Goal: Transaction & Acquisition: Download file/media

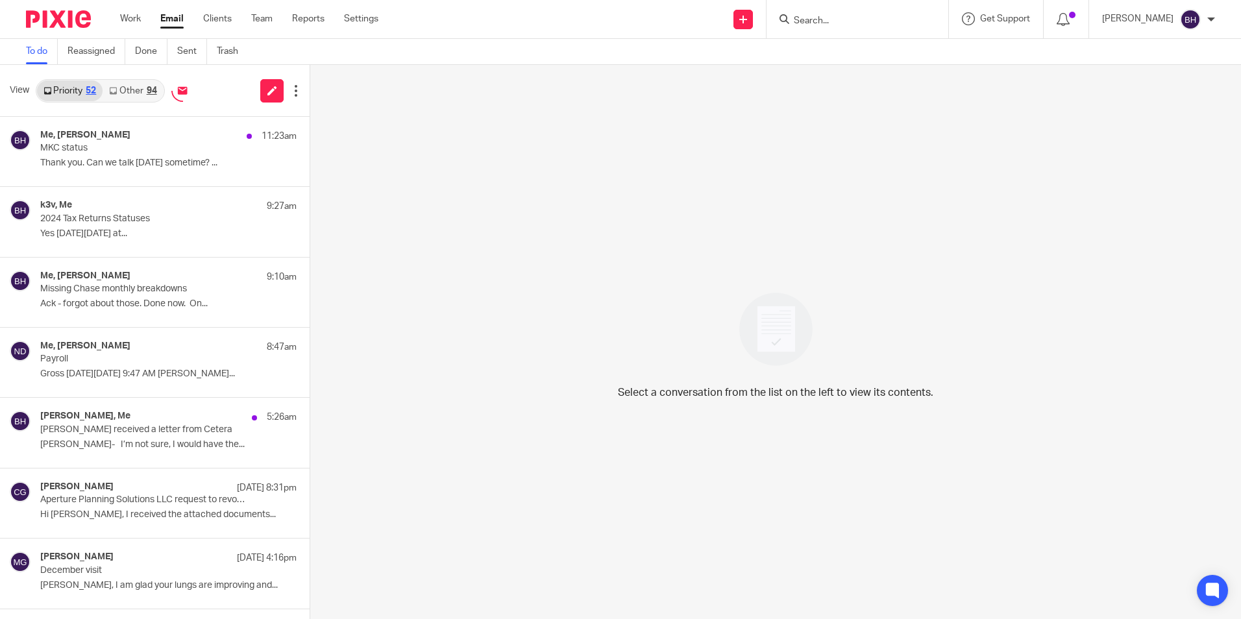
click at [149, 91] on div "94" at bounding box center [152, 90] width 10 height 9
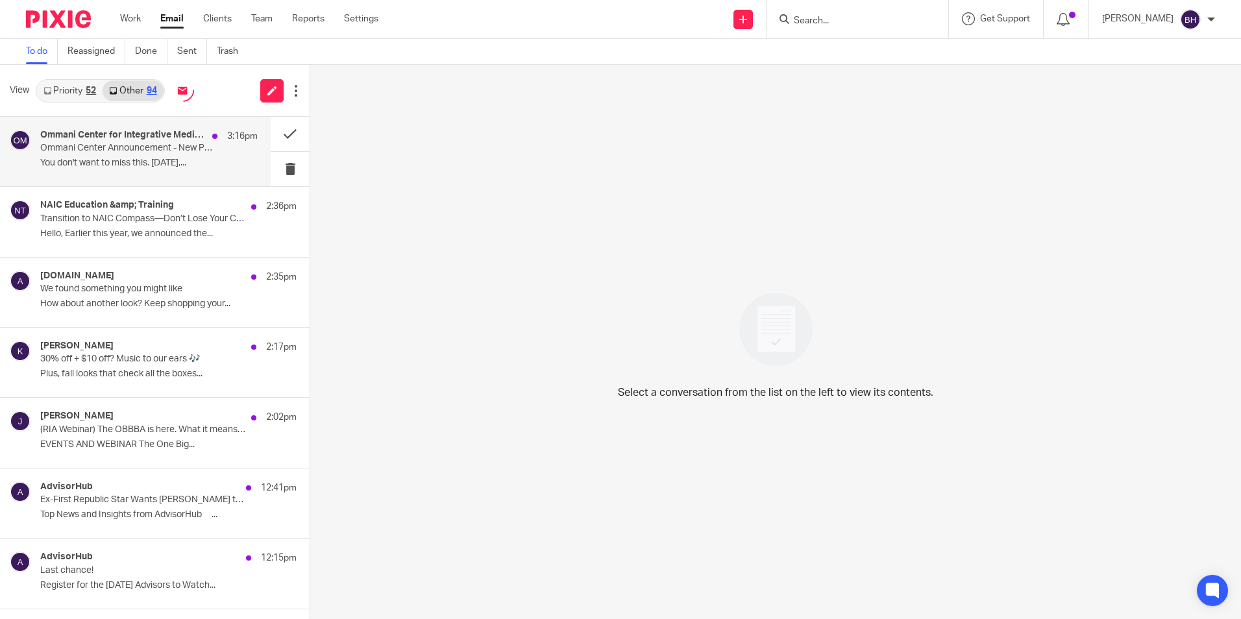
click at [183, 155] on div "Ommani Center for Integrative Medicine 3:16pm Ommani Center Announcement - New …" at bounding box center [148, 151] width 217 height 43
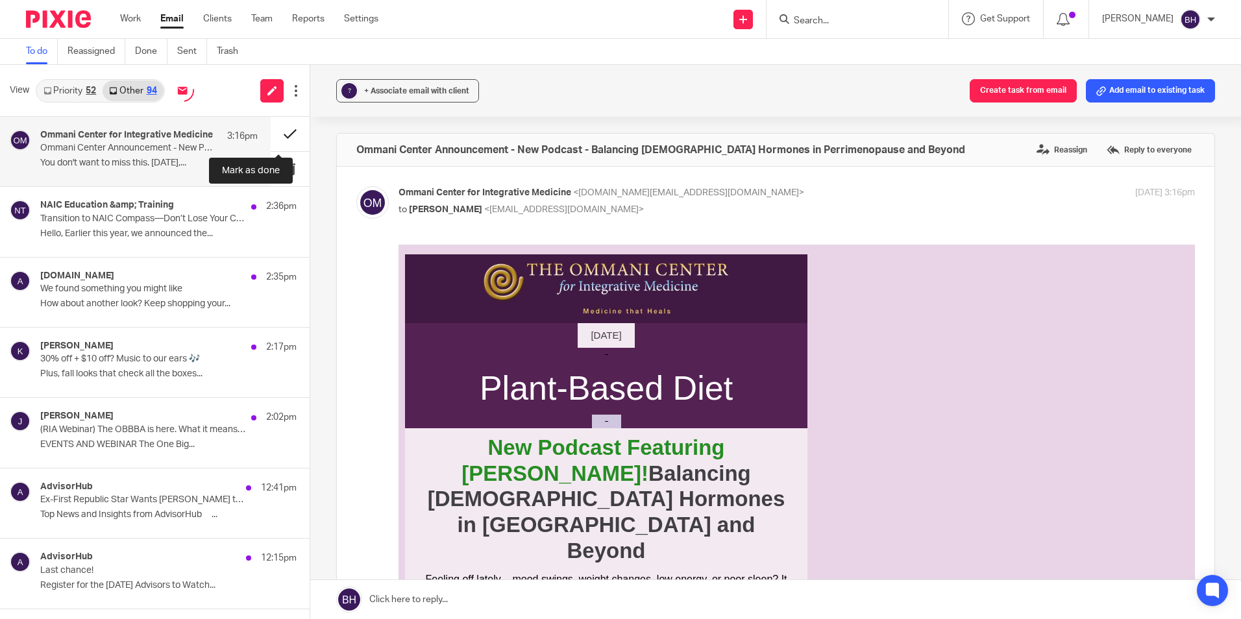
click at [282, 134] on button at bounding box center [290, 134] width 39 height 34
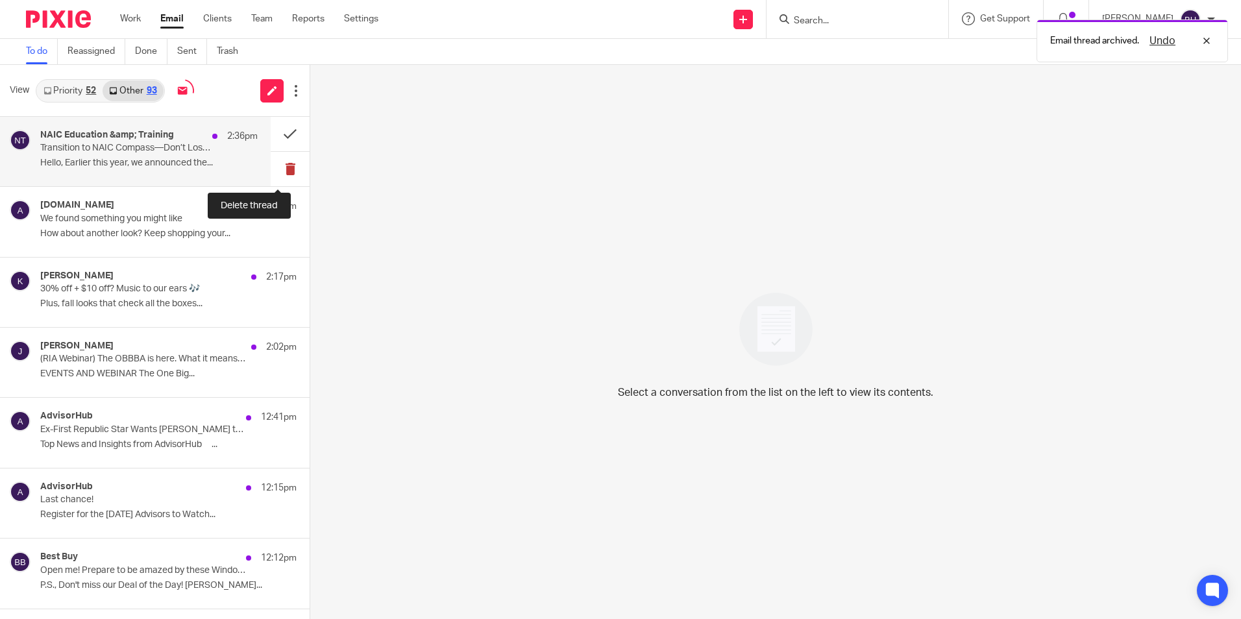
click at [277, 165] on button at bounding box center [290, 169] width 39 height 34
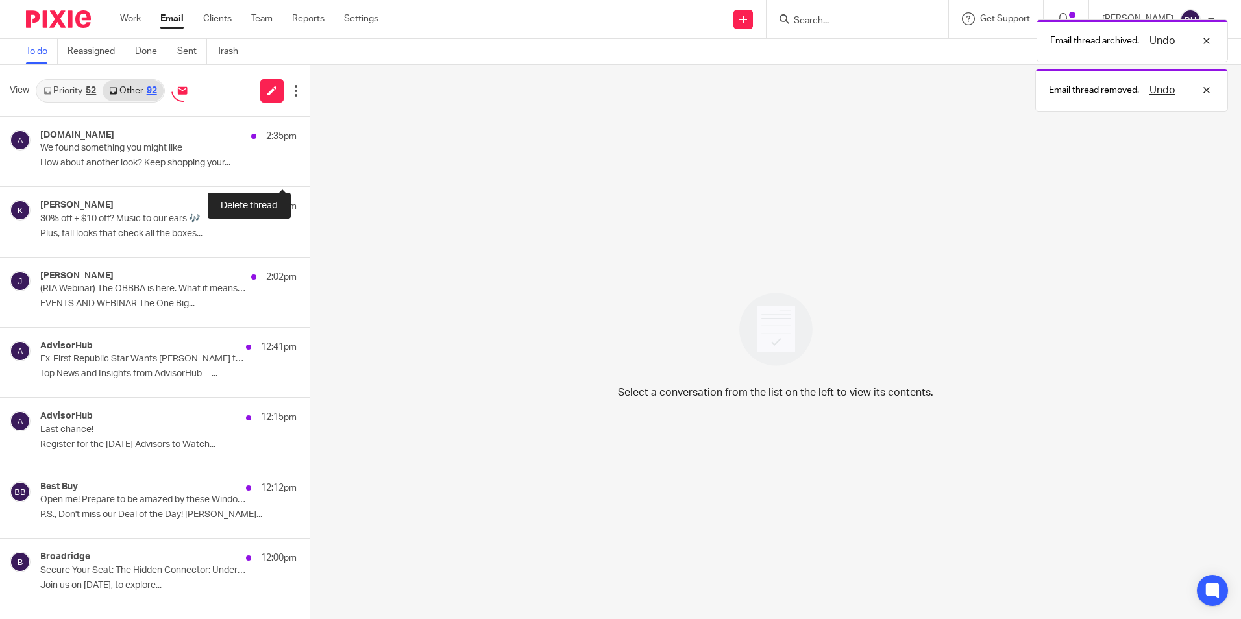
click at [309, 165] on button at bounding box center [314, 169] width 10 height 34
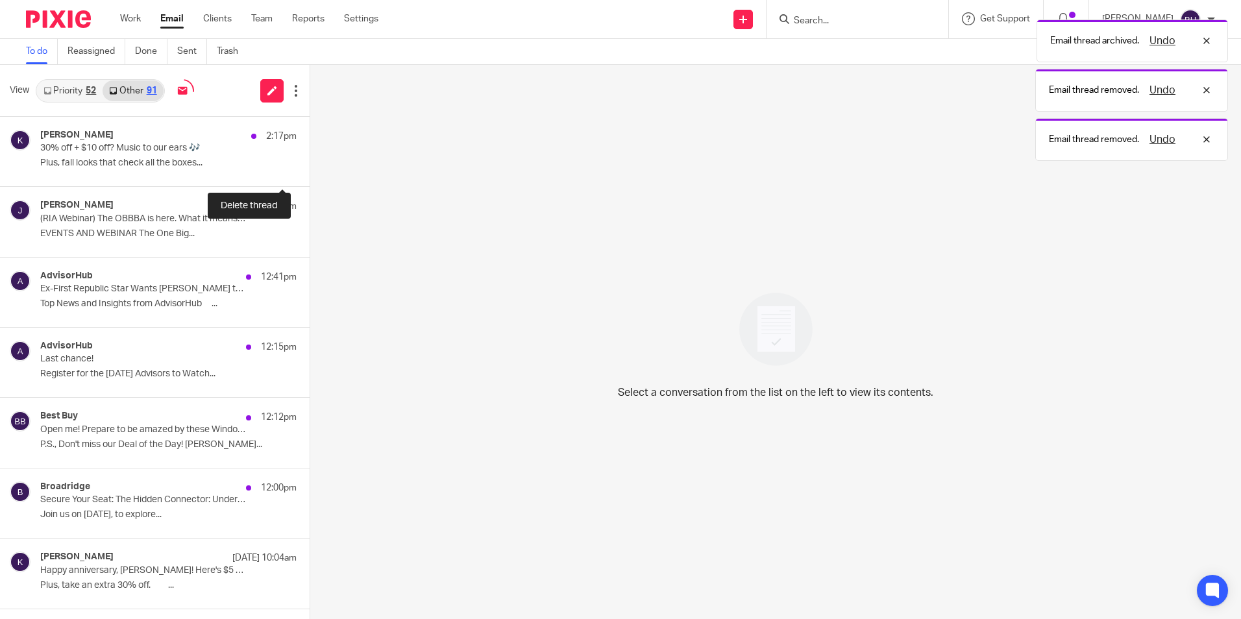
click at [309, 165] on button at bounding box center [314, 169] width 10 height 34
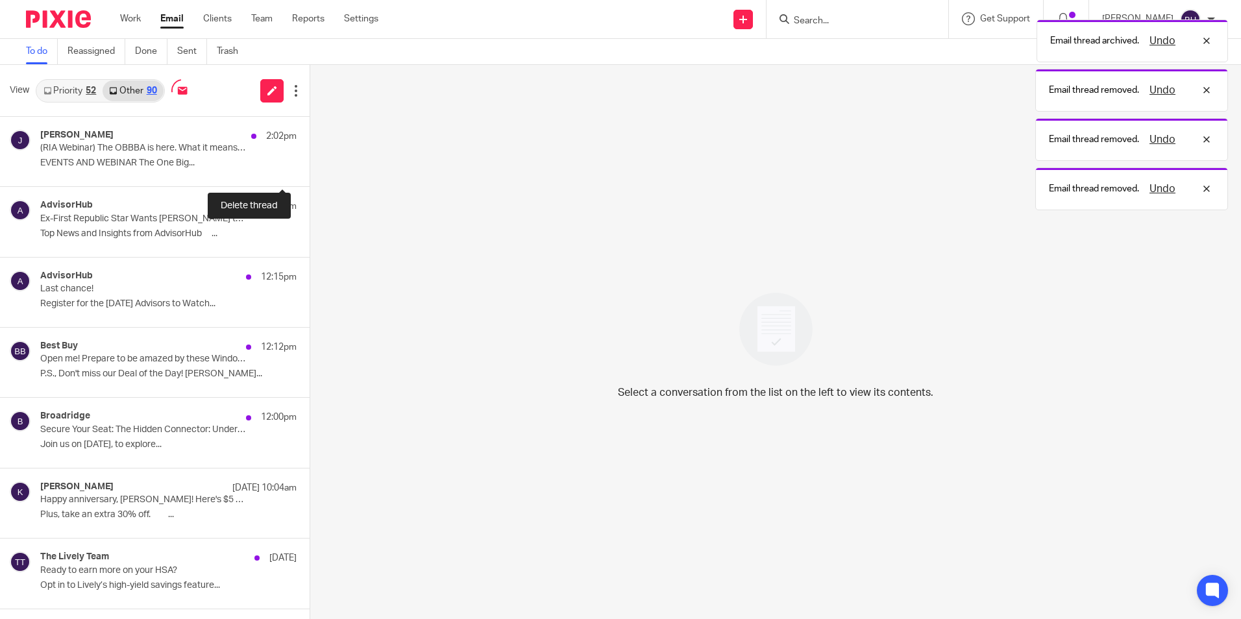
click at [309, 165] on button at bounding box center [314, 169] width 10 height 34
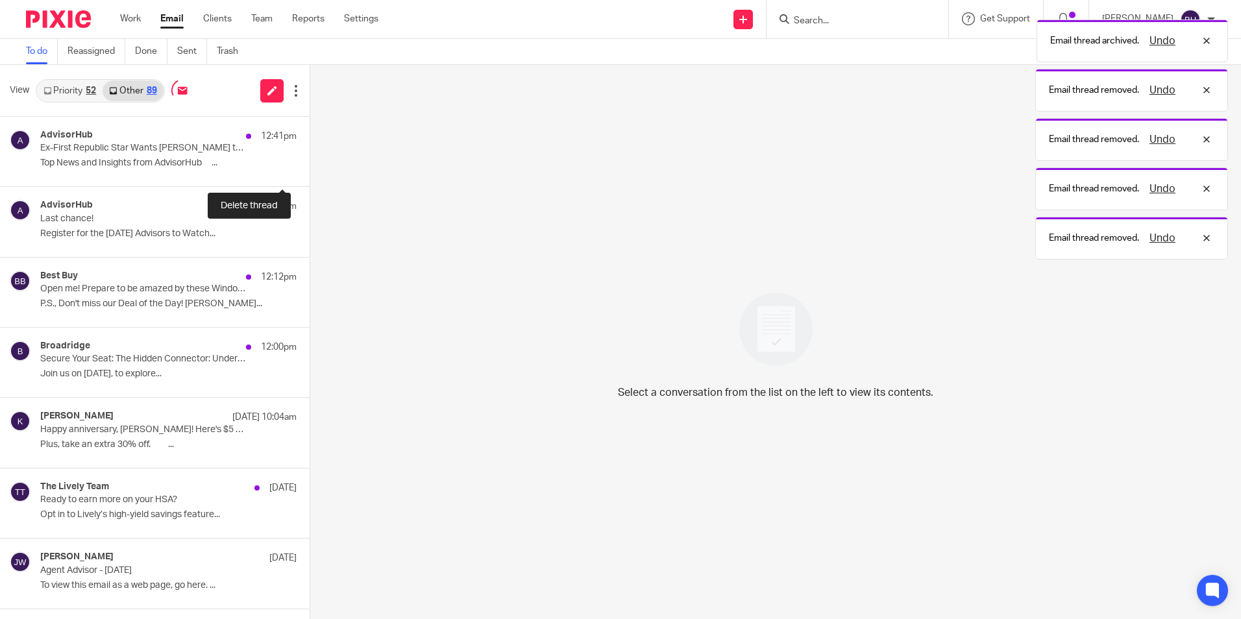
click at [309, 165] on button at bounding box center [314, 169] width 10 height 34
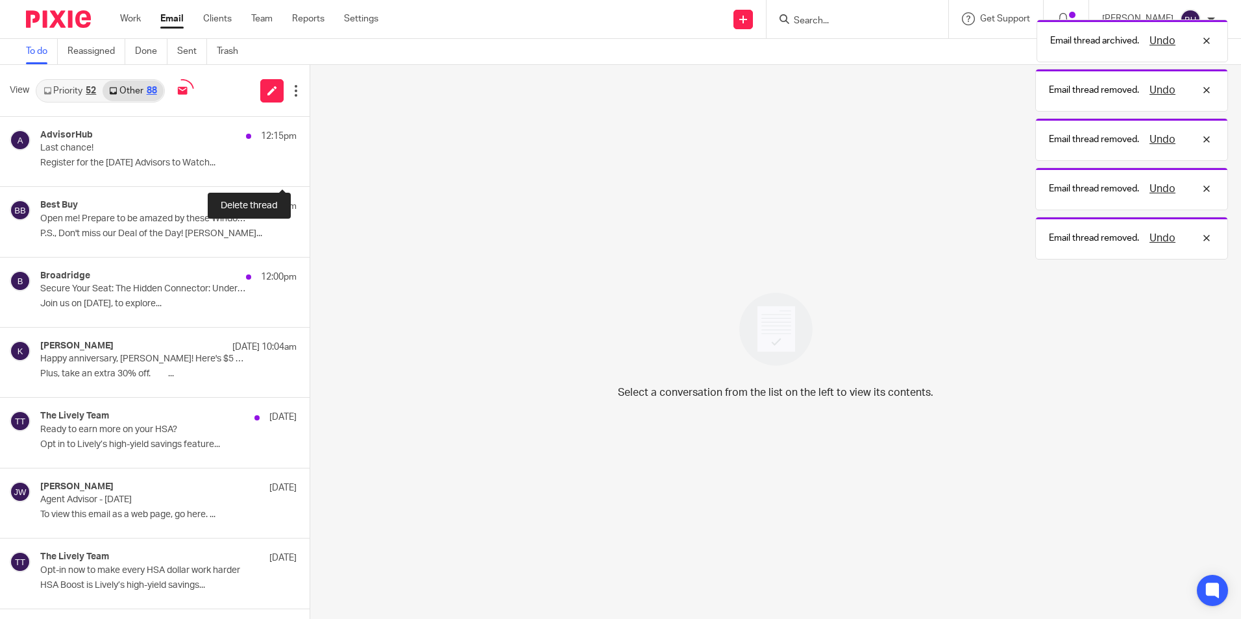
click at [309, 165] on button at bounding box center [314, 169] width 10 height 34
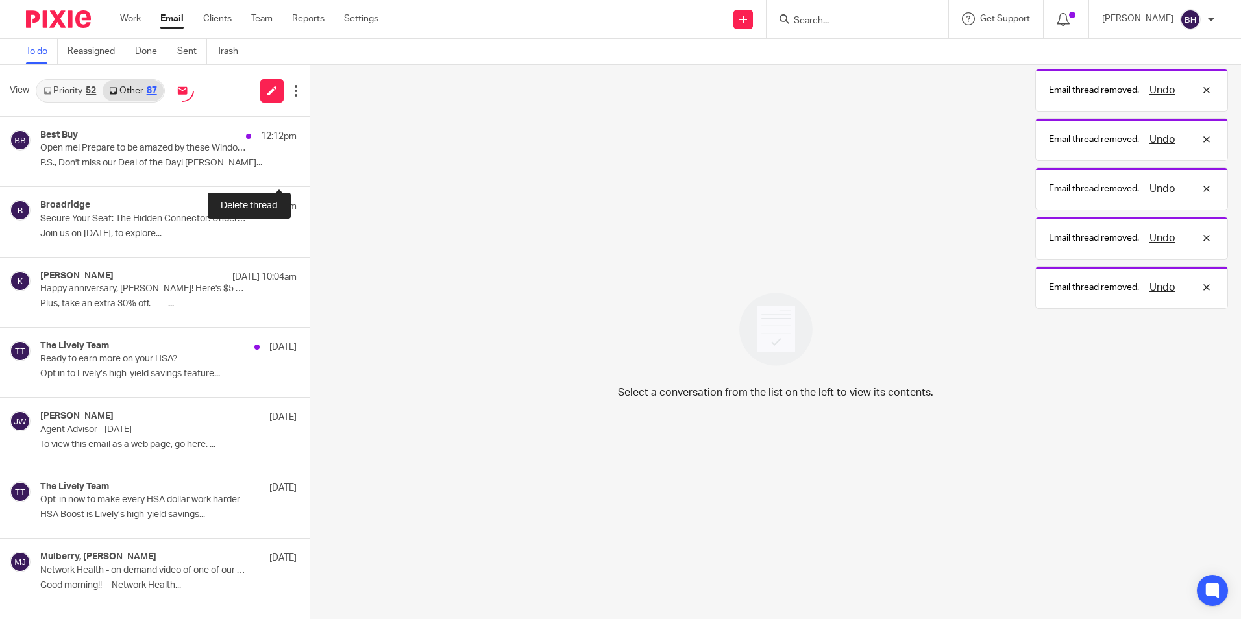
click at [309, 165] on button at bounding box center [314, 169] width 10 height 34
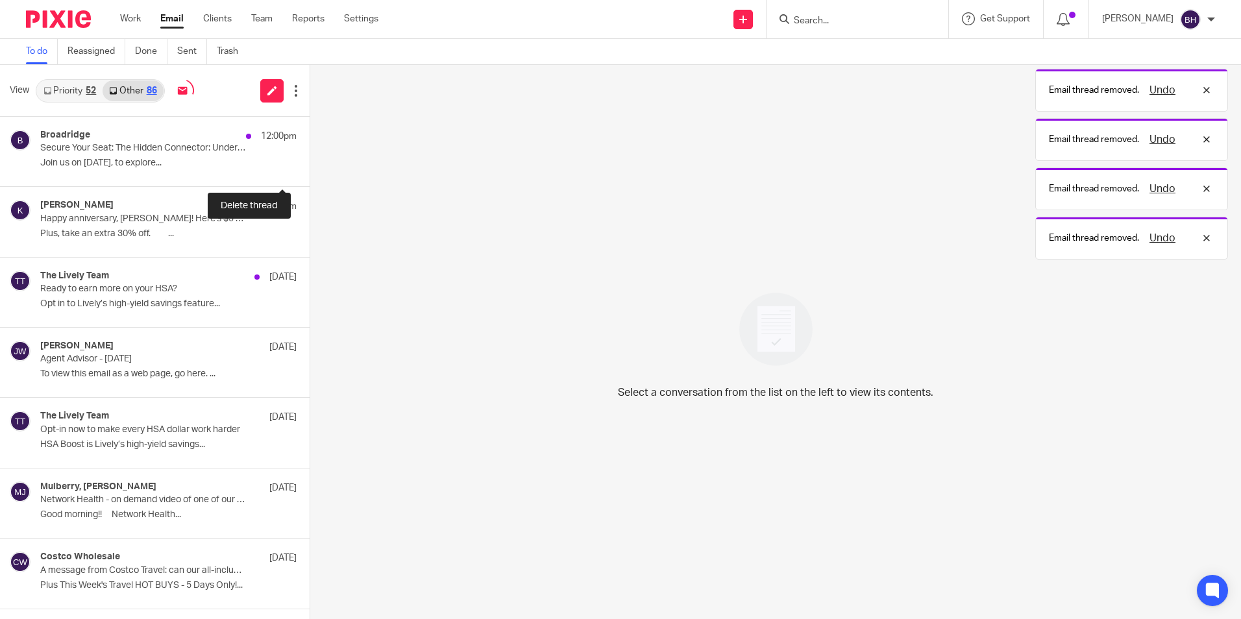
click at [309, 165] on button at bounding box center [314, 169] width 10 height 34
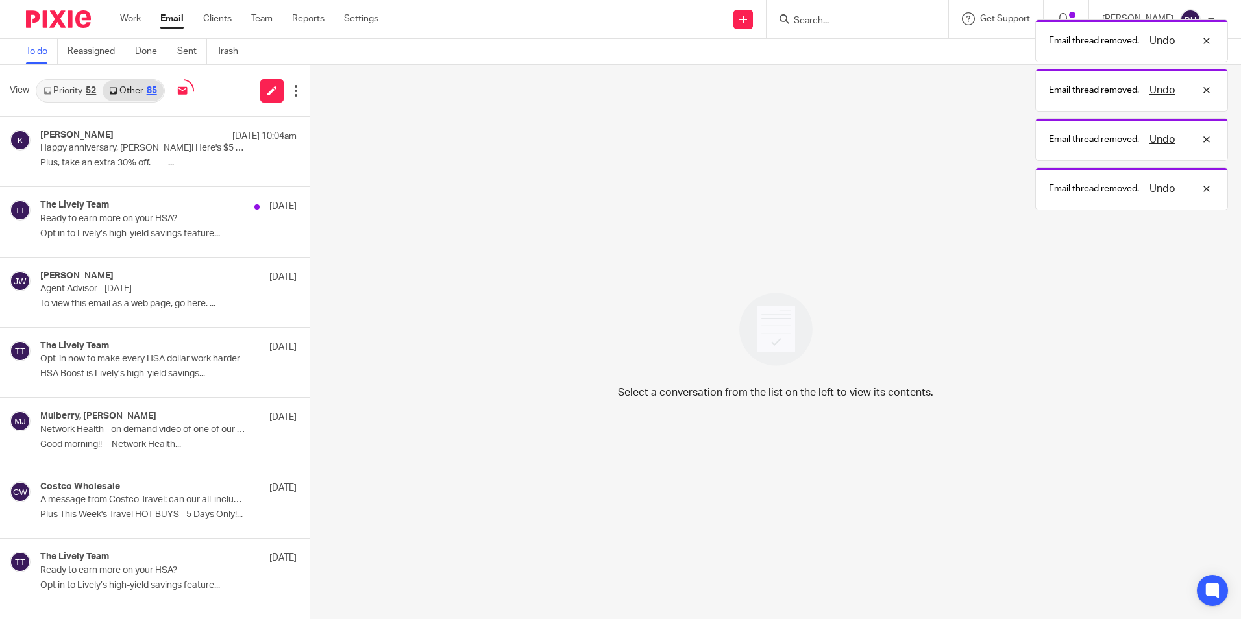
click at [78, 84] on link "Priority 52" at bounding box center [70, 90] width 66 height 21
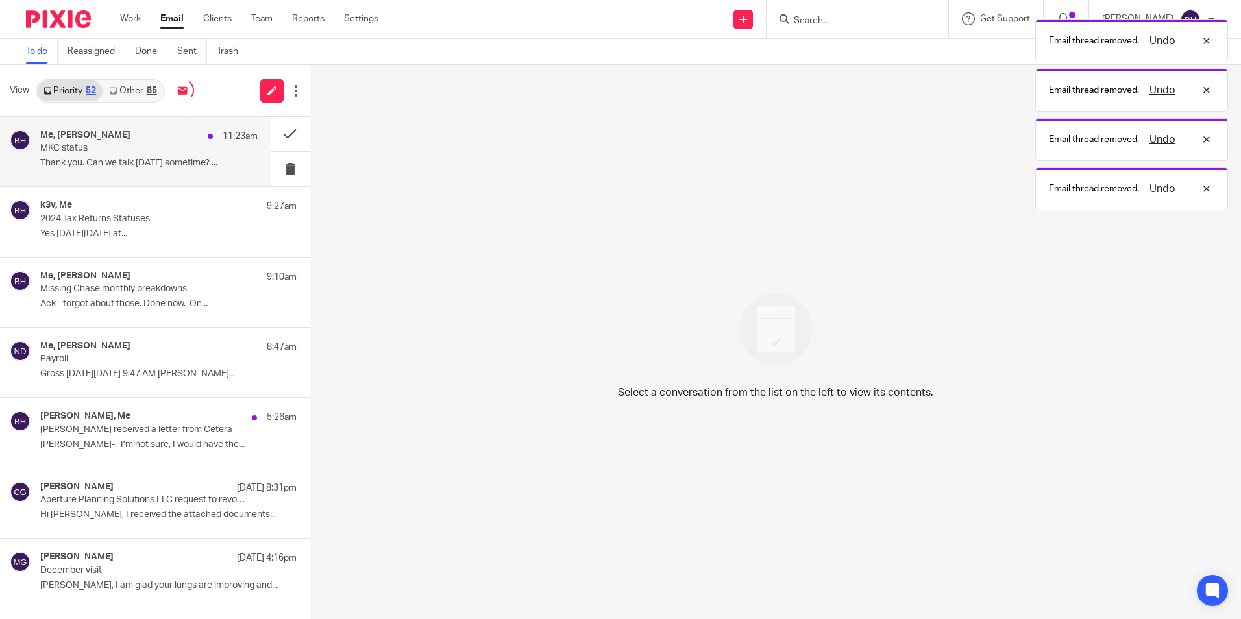
click at [96, 149] on p "MKC status" at bounding box center [127, 148] width 174 height 11
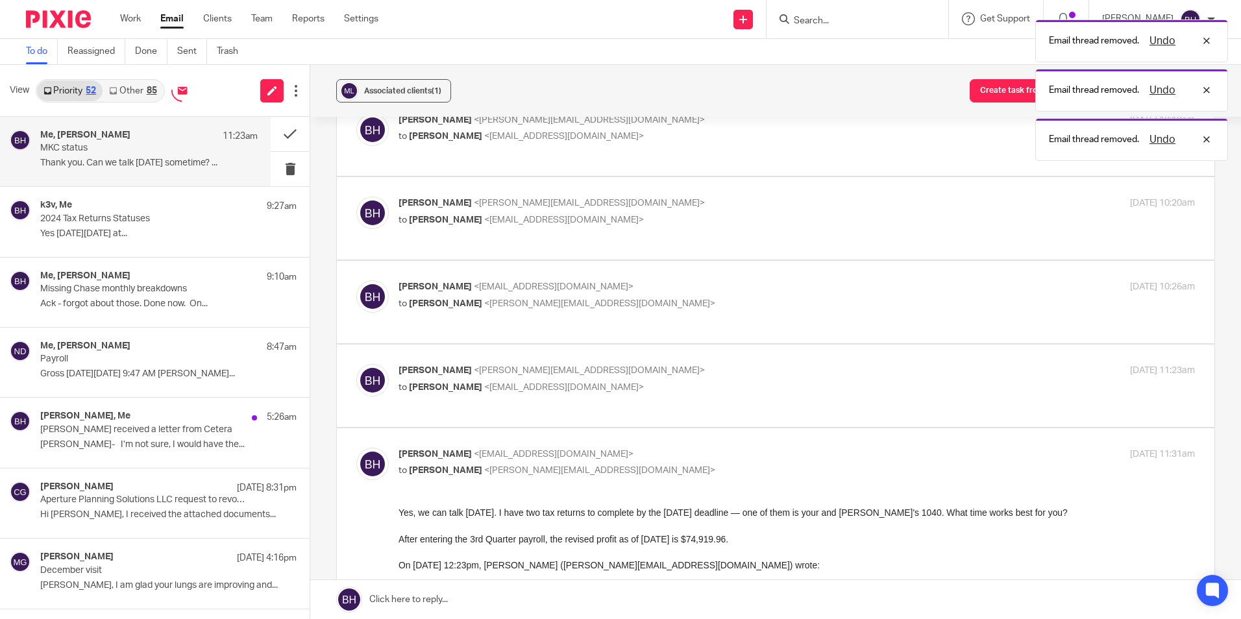
scroll to position [356, 0]
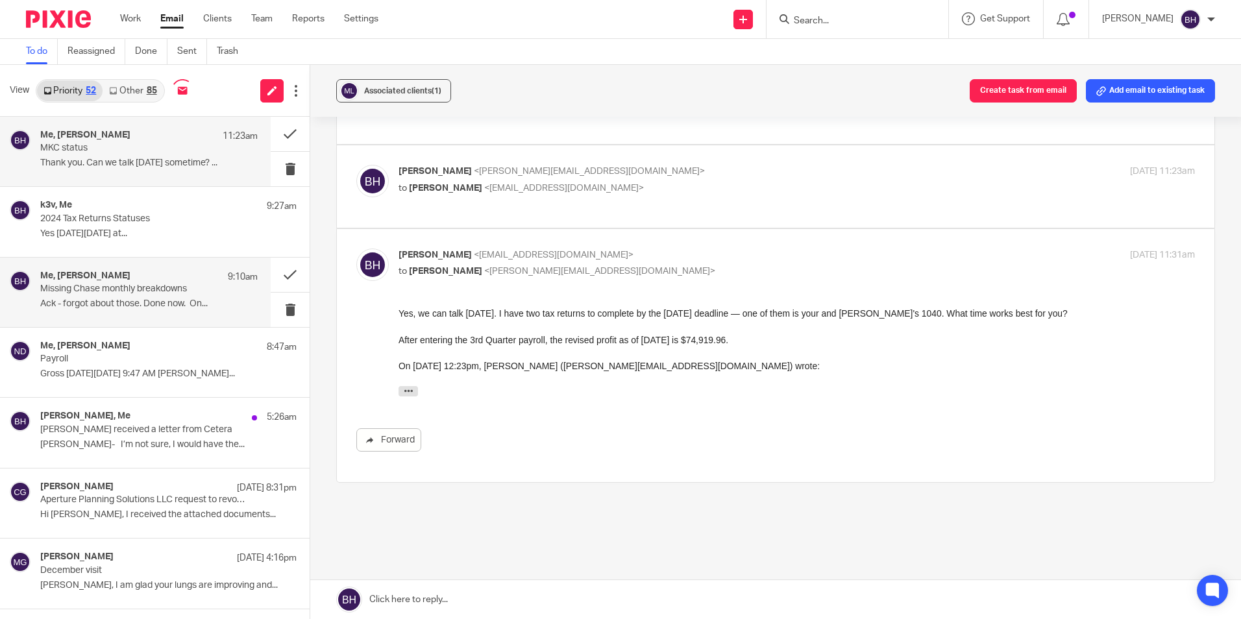
click at [115, 306] on p "Ack - forgot about those. Done now. On..." at bounding box center [148, 303] width 217 height 11
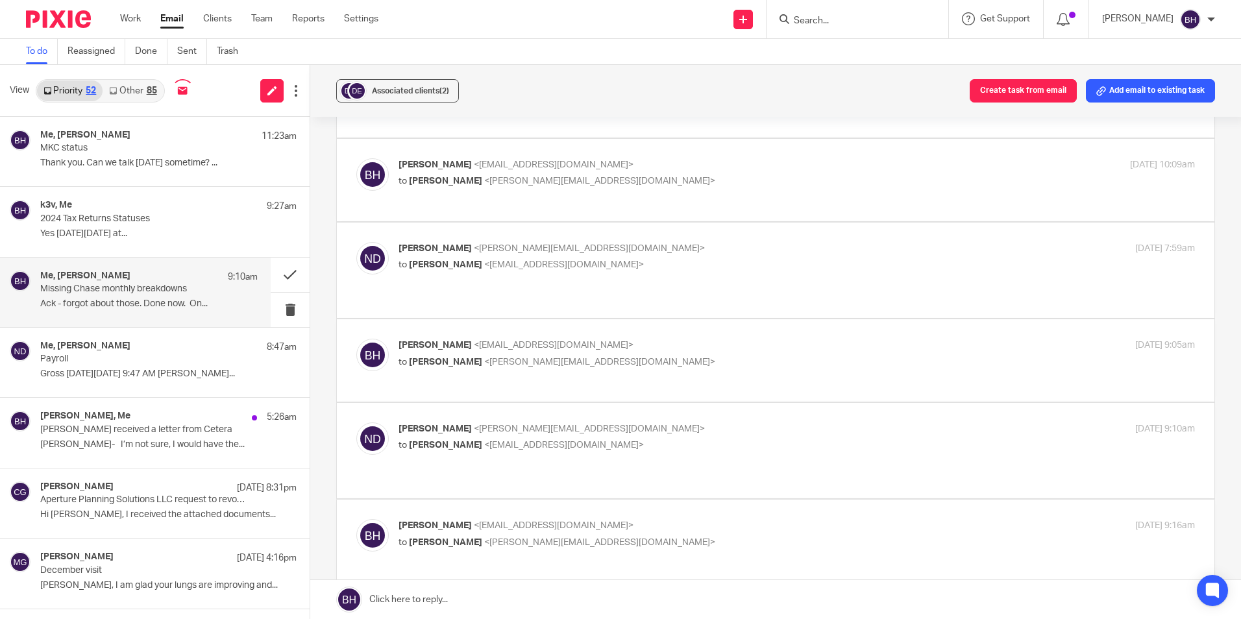
scroll to position [843, 0]
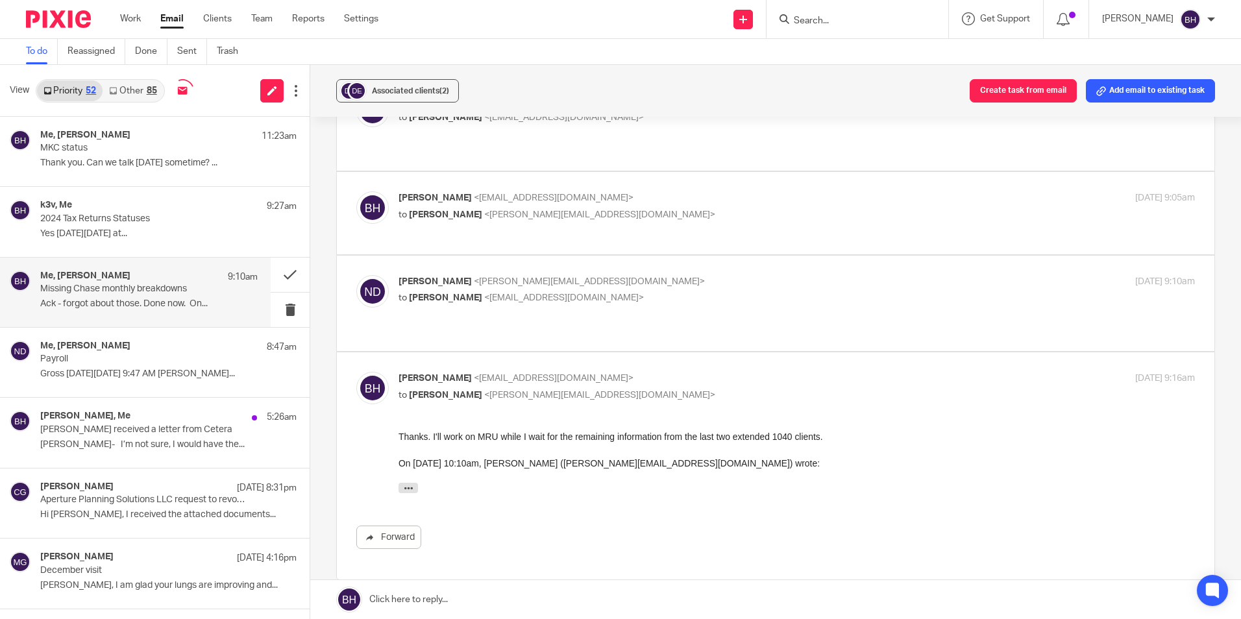
click at [600, 277] on div "[PERSON_NAME] <[PERSON_NAME][EMAIL_ADDRESS][DOMAIN_NAME]> to [PERSON_NAME] <[EM…" at bounding box center [663, 290] width 531 height 30
checkbox input "true"
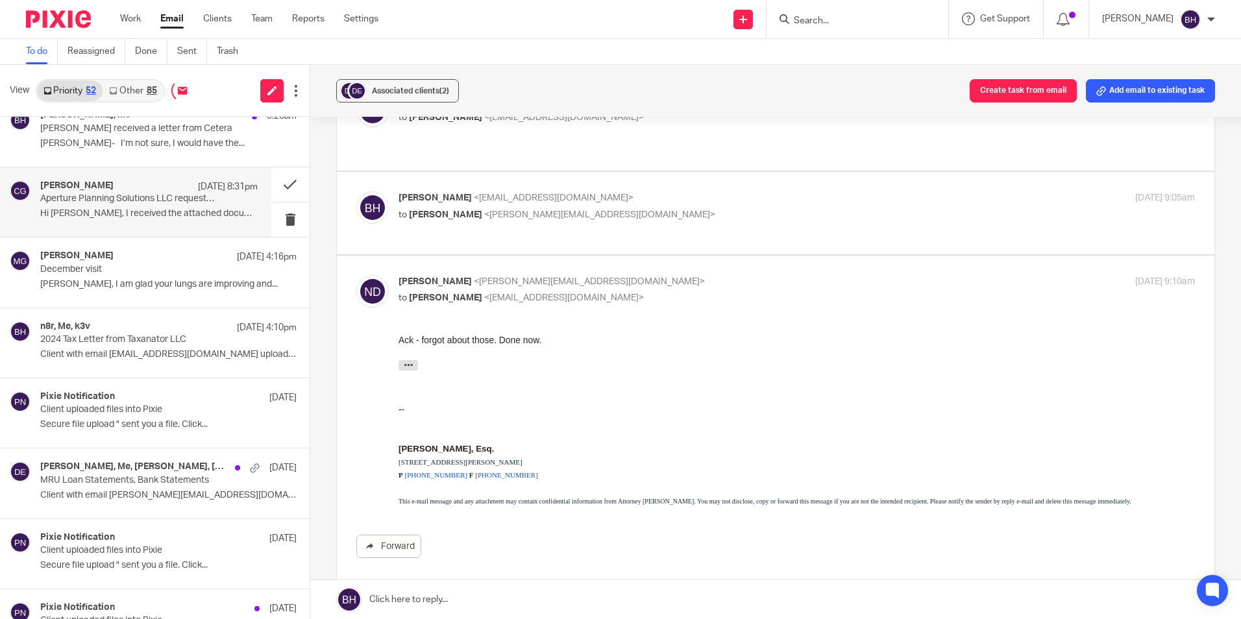
scroll to position [324, 0]
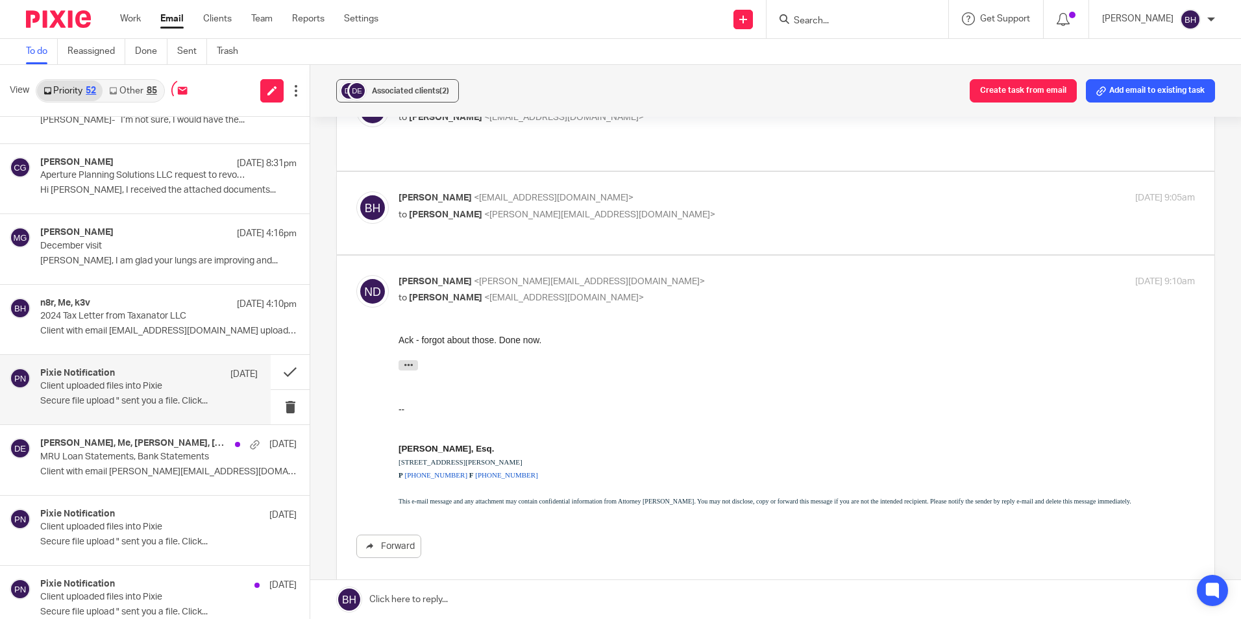
click at [121, 393] on div "Pixie Notification [DATE] Client uploaded files into Pixie Secure file upload "…" at bounding box center [148, 389] width 217 height 43
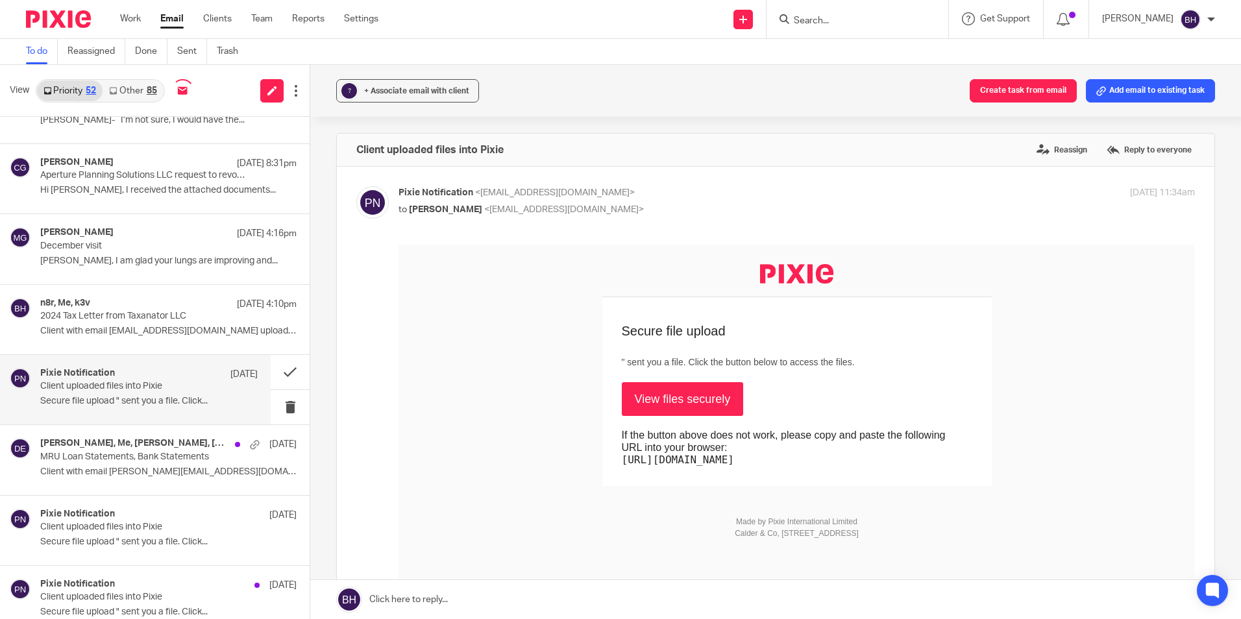
scroll to position [0, 0]
click at [668, 401] on link "View files securely" at bounding box center [683, 399] width 122 height 34
click at [175, 463] on div "[PERSON_NAME], Me, [PERSON_NAME], [PERSON_NAME] [DATE] MRU Loan Statements, Ban…" at bounding box center [148, 459] width 217 height 43
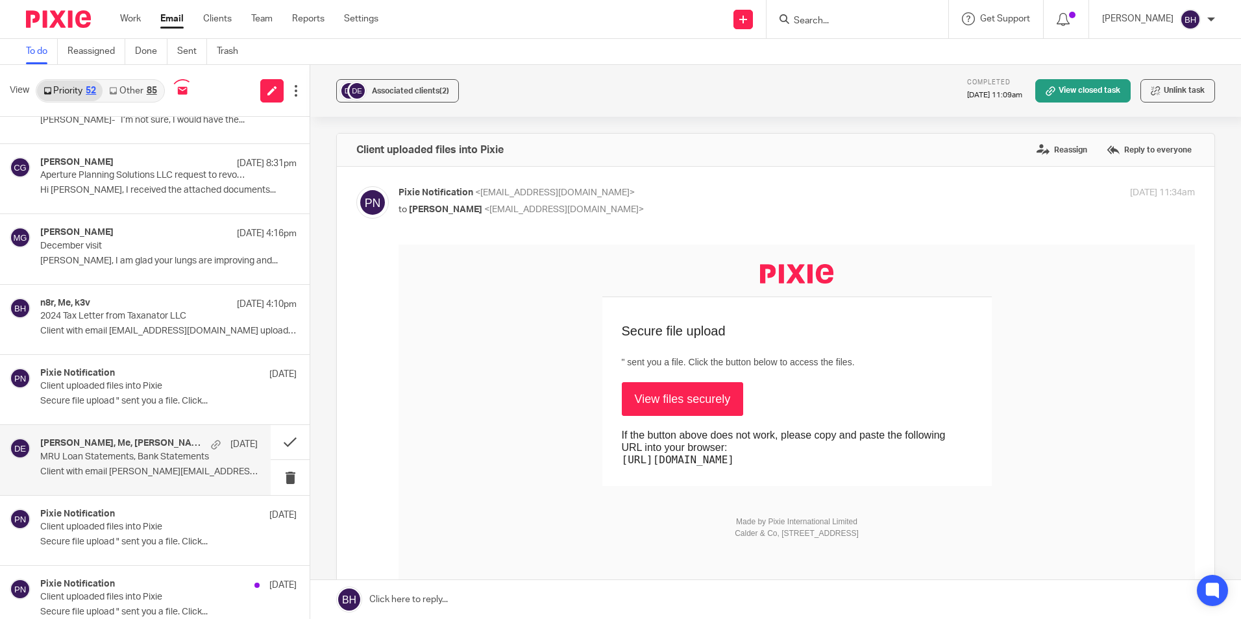
click at [175, 463] on div "[PERSON_NAME], Me, [PERSON_NAME], [PERSON_NAME] [DATE] MRU Loan Statements, Ban…" at bounding box center [148, 459] width 217 height 43
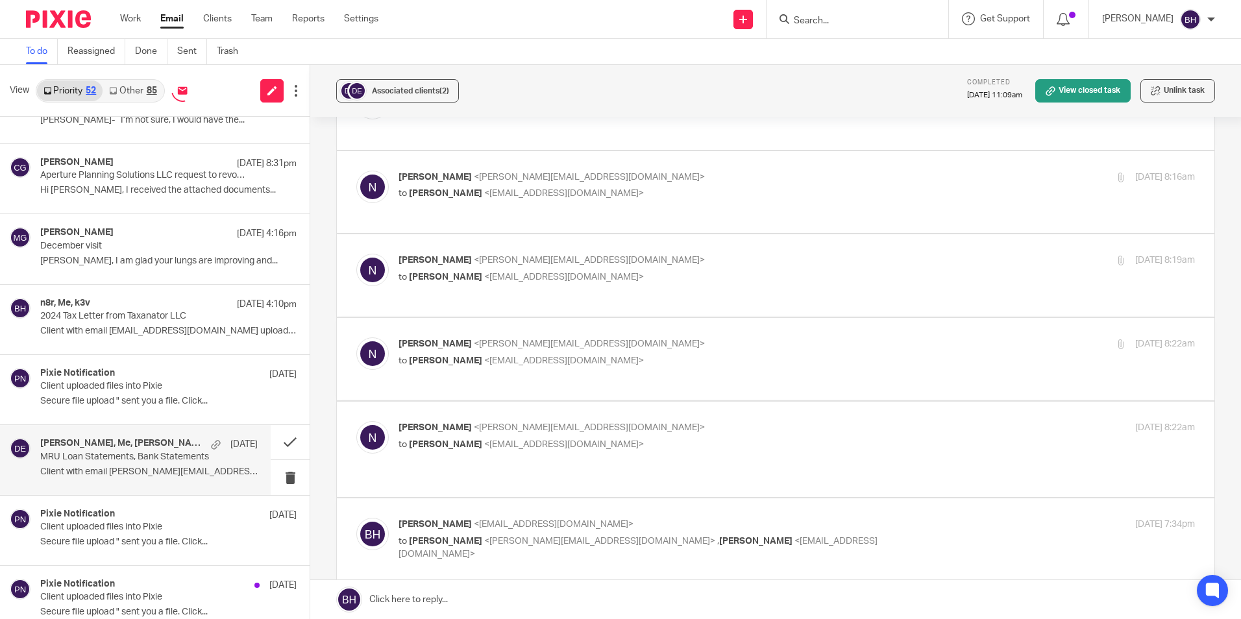
scroll to position [14520, 0]
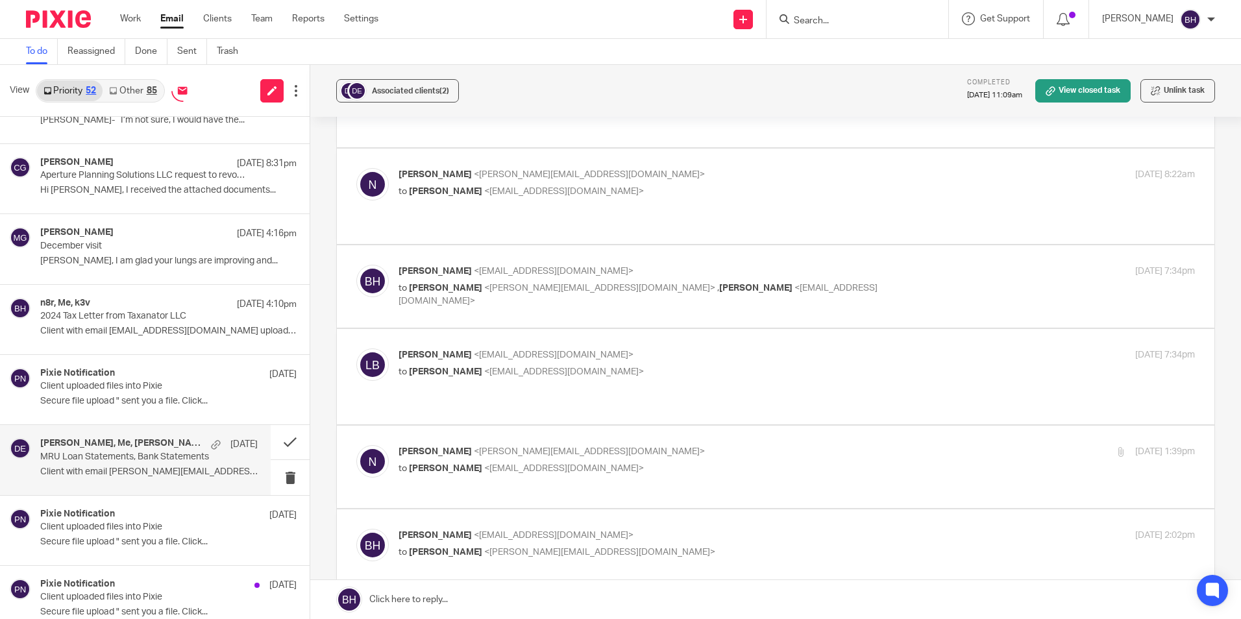
scroll to position [14390, 0]
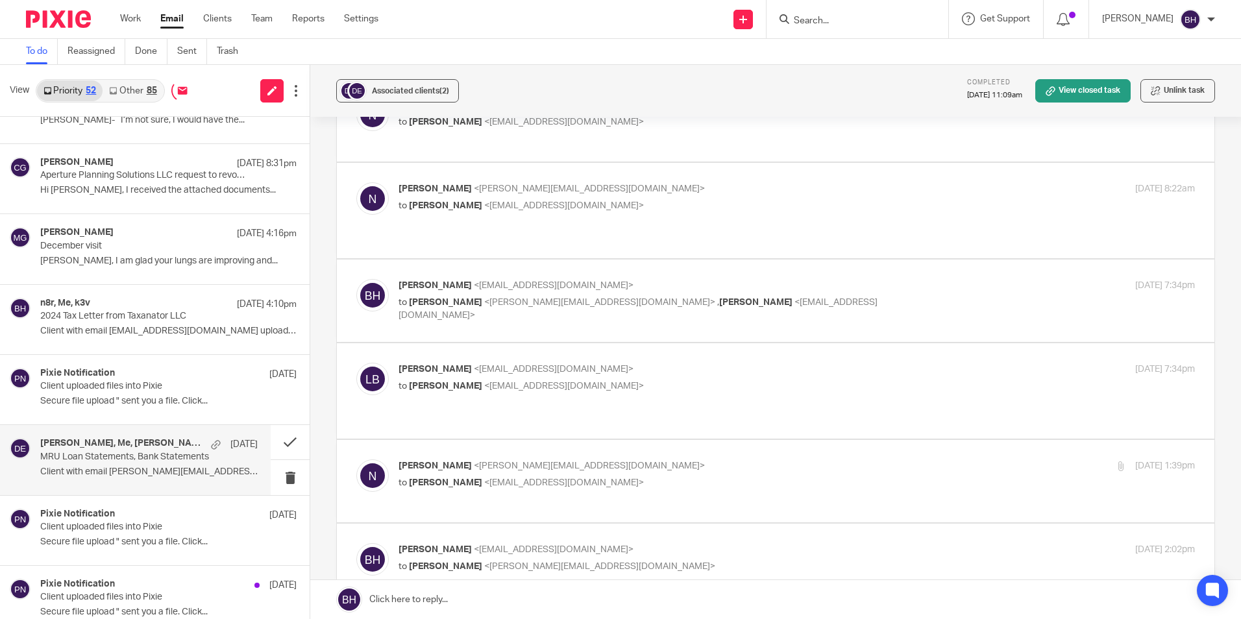
checkbox input "true"
